Goal: Task Accomplishment & Management: Manage account settings

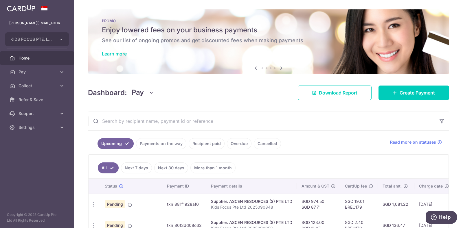
scroll to position [112, 0]
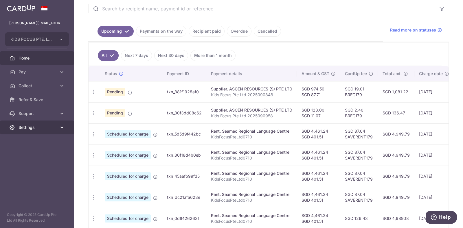
click at [61, 127] on icon at bounding box center [62, 128] width 6 height 6
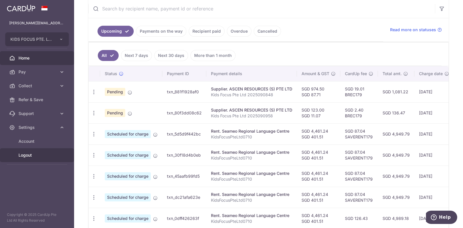
click at [23, 157] on span "Logout" at bounding box center [38, 155] width 38 height 6
